Goal: Complete application form

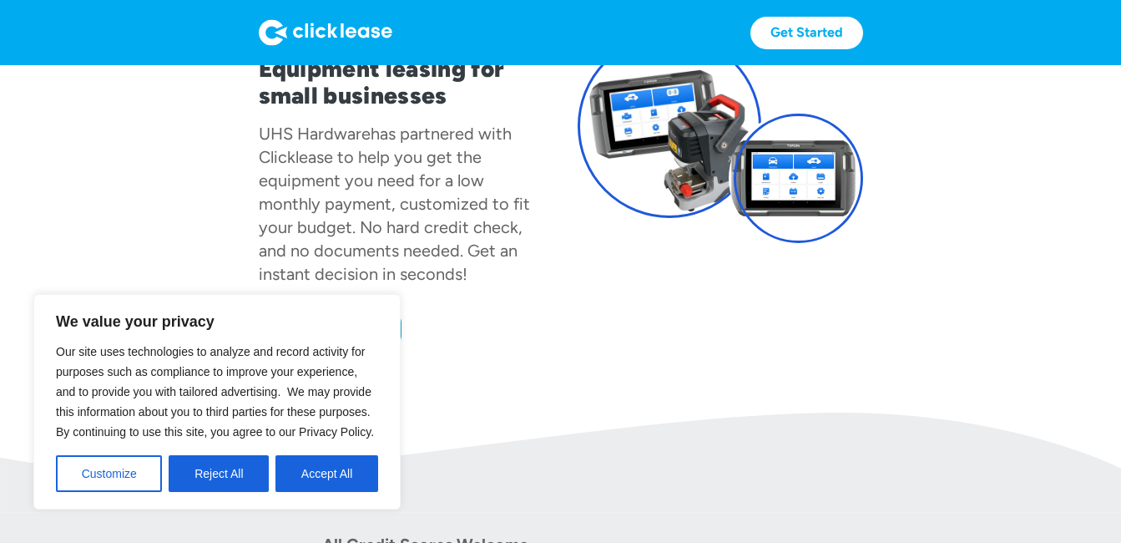
click at [286, 468] on button "Accept All" at bounding box center [327, 473] width 103 height 37
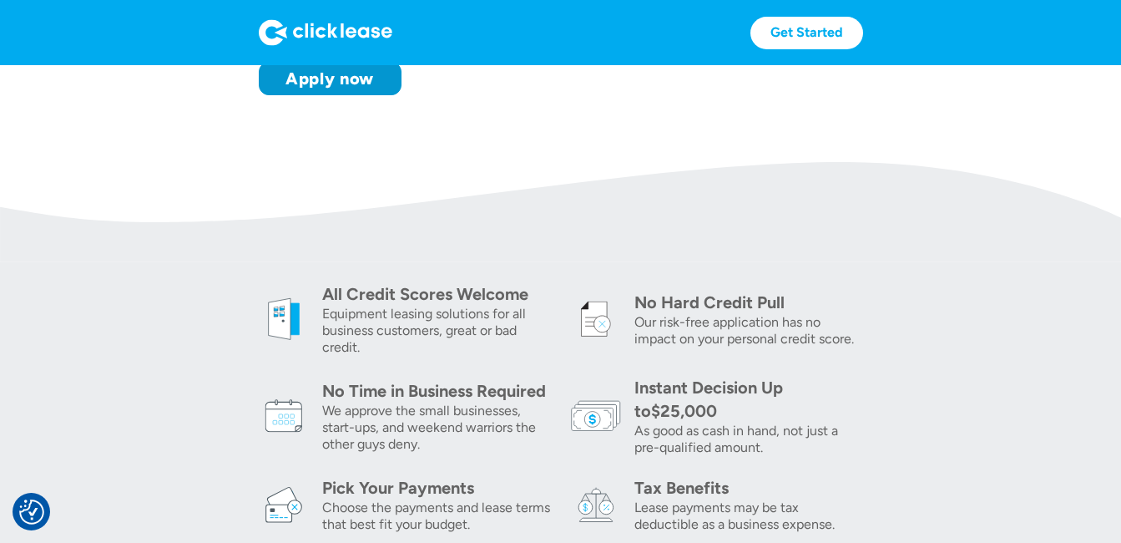
scroll to position [334, 0]
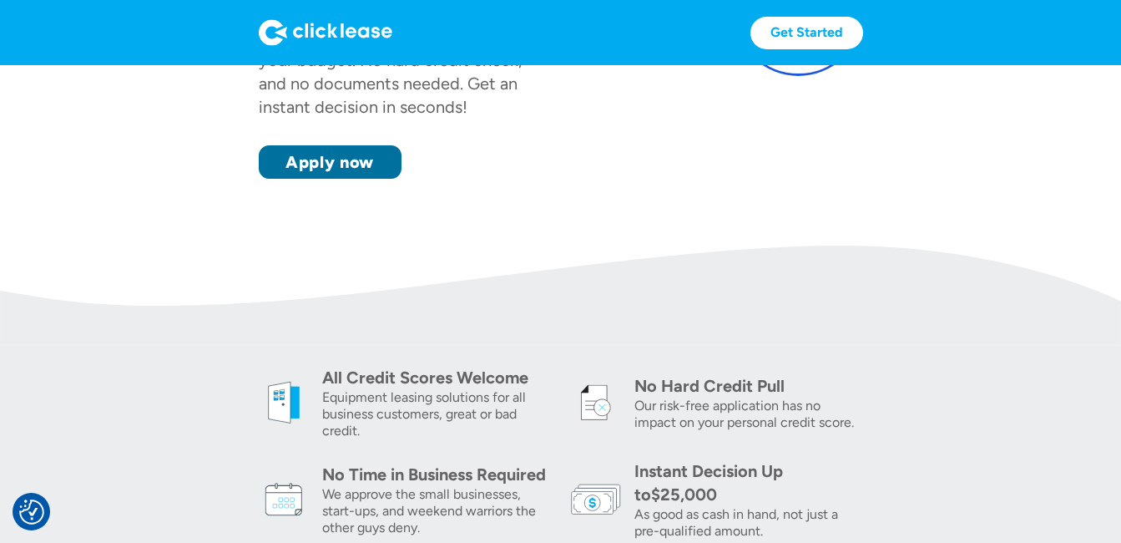
click at [321, 159] on link "Apply now" at bounding box center [330, 161] width 143 height 33
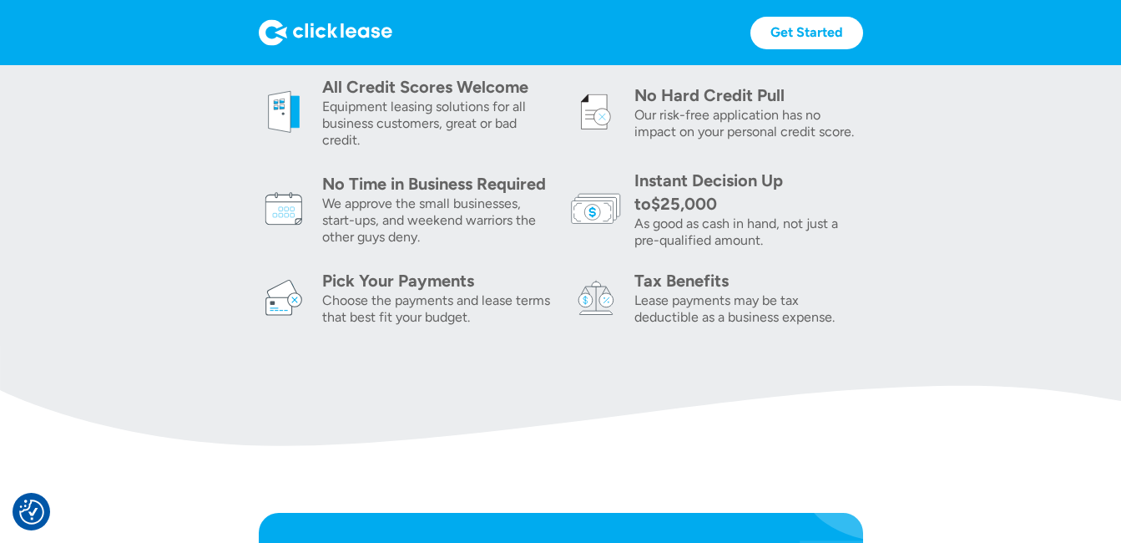
scroll to position [596, 0]
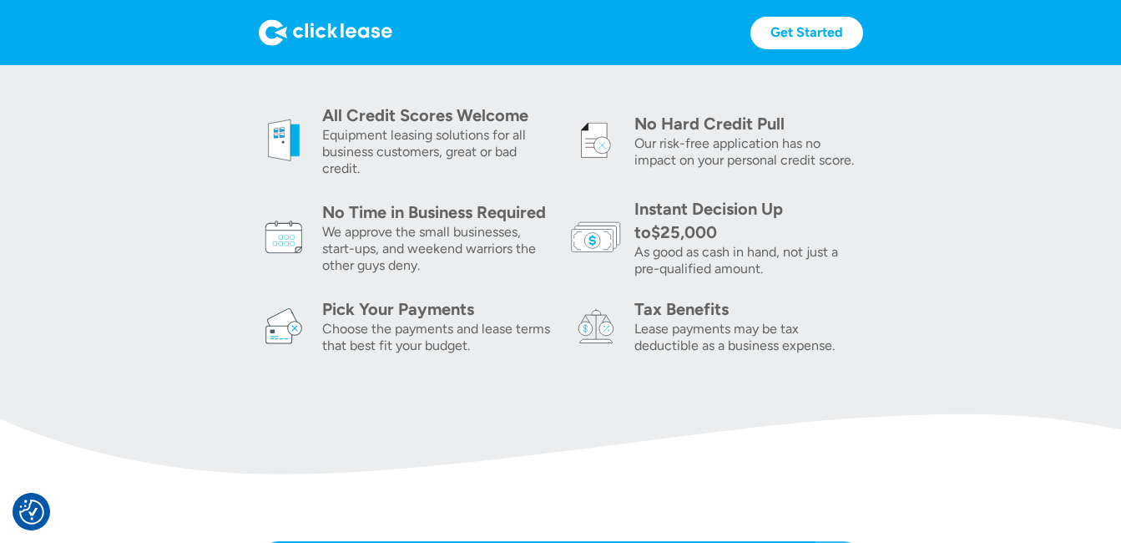
drag, startPoint x: 375, startPoint y: 296, endPoint x: 465, endPoint y: 575, distance: 293.9
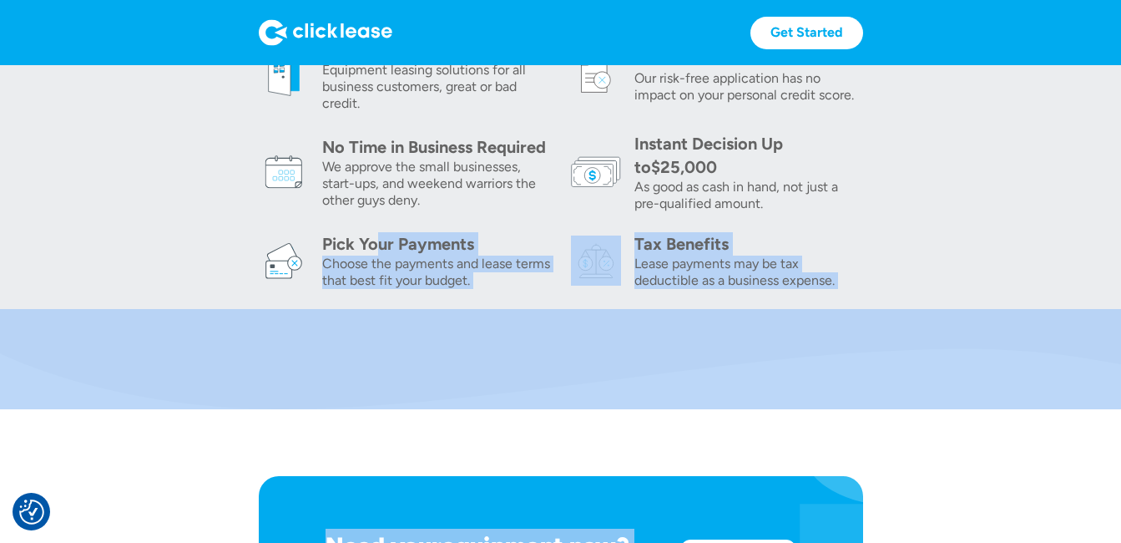
scroll to position [680, 0]
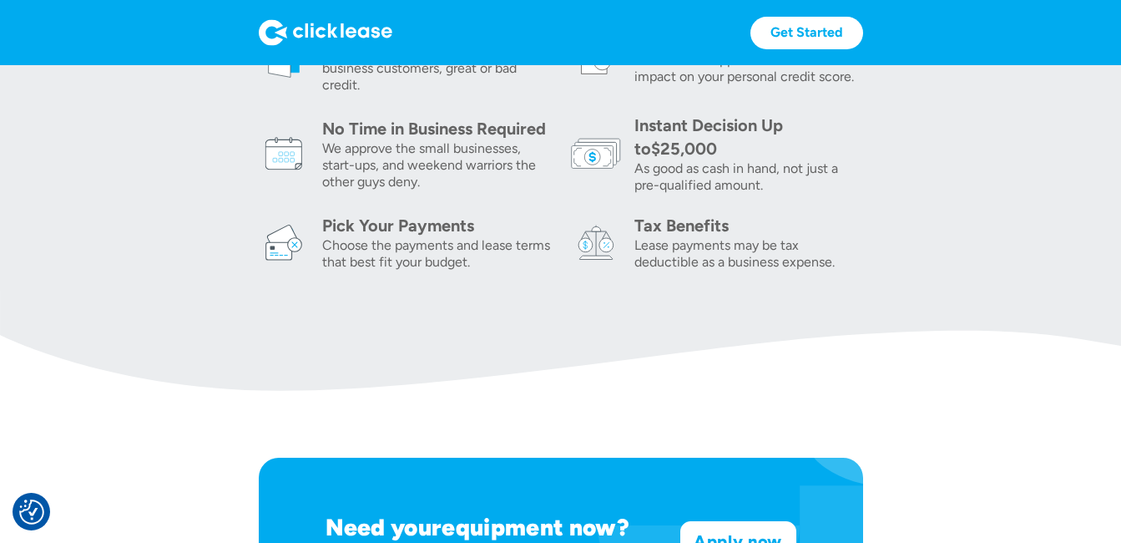
click at [1087, 463] on section "Need your equipment now? Apply now and get approved in seconds. Apply now Apply…" at bounding box center [560, 541] width 1121 height 301
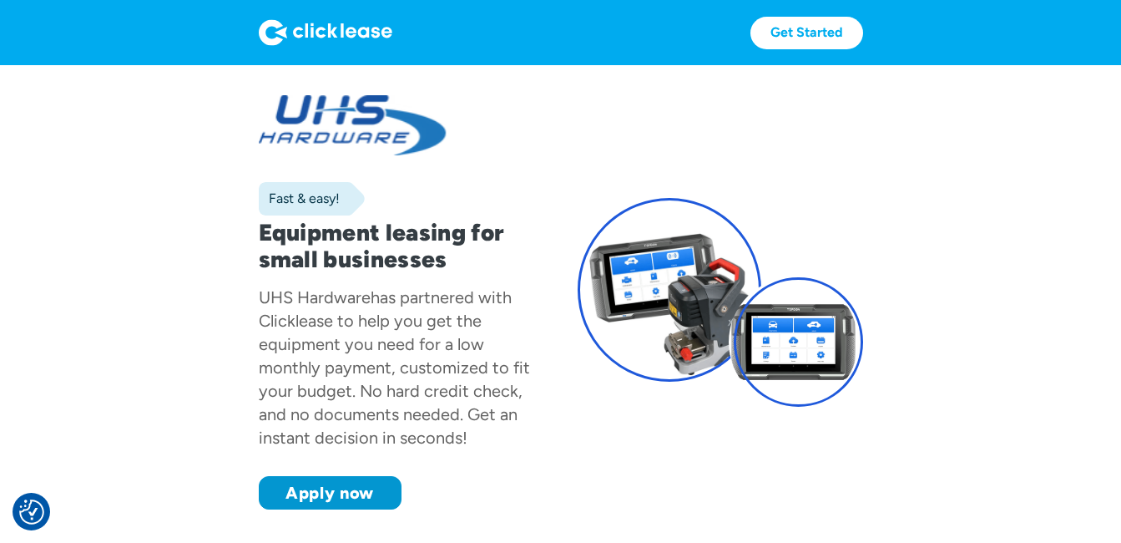
scroll to position [0, 0]
